Goal: Task Accomplishment & Management: Manage account settings

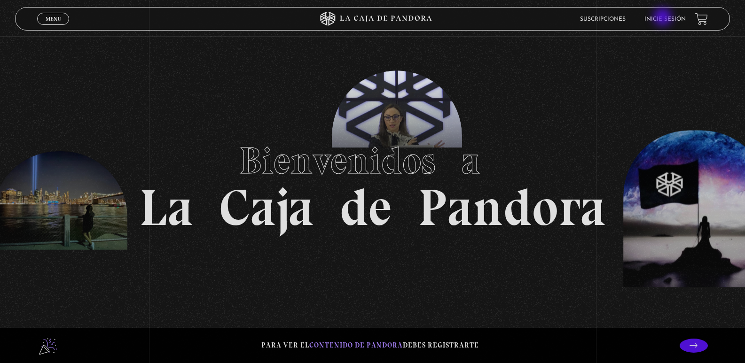
click at [664, 18] on link "Inicie sesión" at bounding box center [664, 19] width 41 height 6
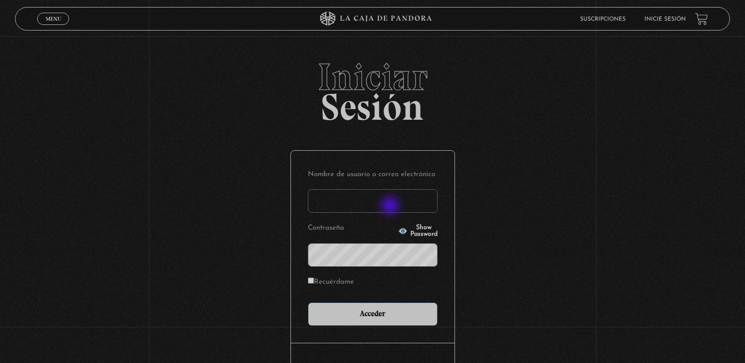
click at [392, 200] on input "Nombre de usuario o correo electrónico" at bounding box center [373, 200] width 130 height 23
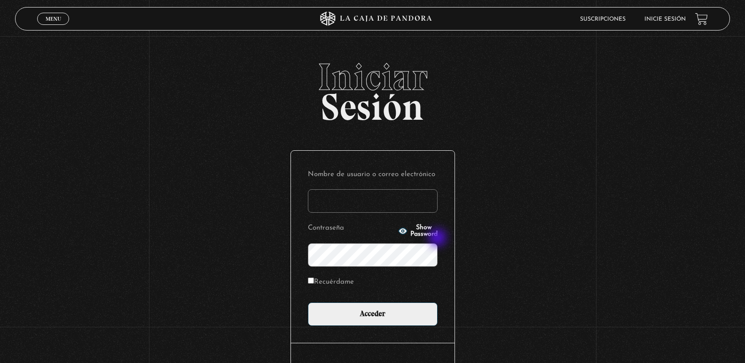
type input "[EMAIL_ADDRESS][DOMAIN_NAME]"
click at [319, 281] on label "Recuérdame" at bounding box center [331, 282] width 46 height 15
click at [314, 281] on input "Recuérdame" at bounding box center [311, 281] width 6 height 6
checkbox input "true"
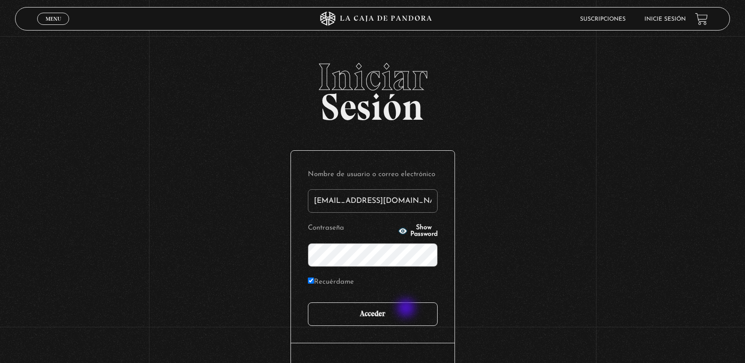
click at [407, 310] on input "Acceder" at bounding box center [373, 314] width 130 height 23
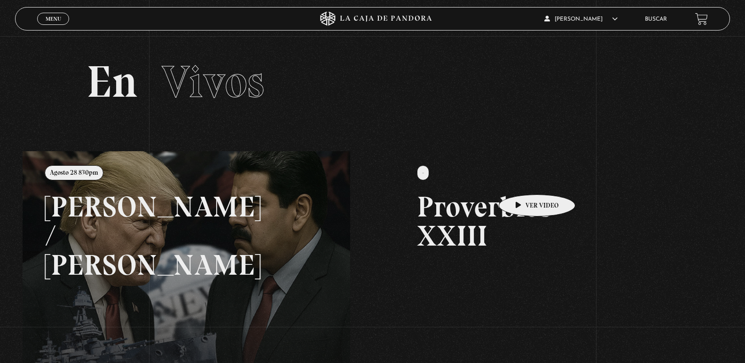
scroll to position [223, 0]
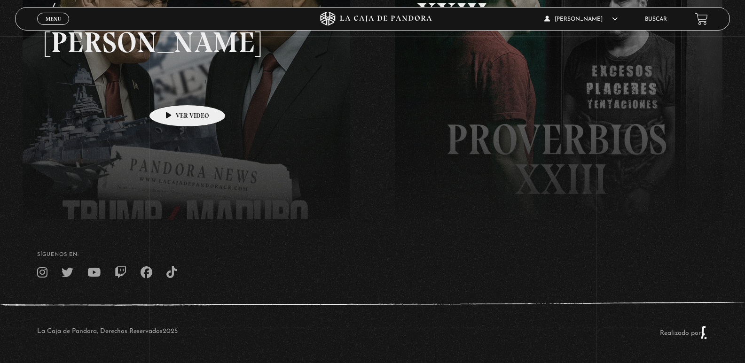
click at [172, 91] on link at bounding box center [395, 110] width 745 height 363
